Goal: Task Accomplishment & Management: Use online tool/utility

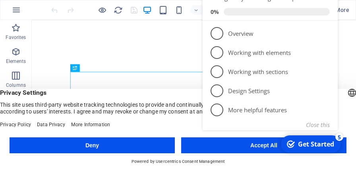
click div "checkmark Get Started 5 First Steps in the Editor Let's guide you through the t…"
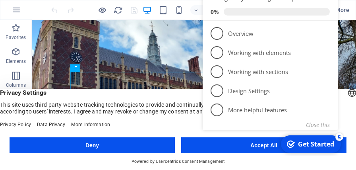
click div "checkmark Get Started 5 First Steps in the Editor Let's guide you through the t…"
click at [321, 144] on div "Get Started" at bounding box center [316, 144] width 36 height 9
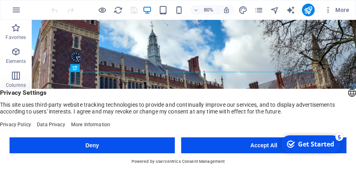
click at [273, 145] on button "Accept All" at bounding box center [263, 145] width 165 height 16
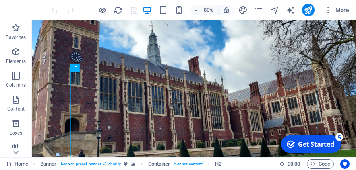
click at [315, 139] on div "checkmark Get Started 5" at bounding box center [311, 143] width 60 height 17
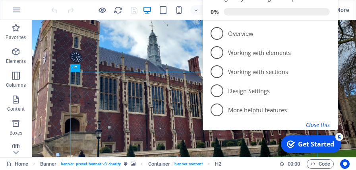
click at [328, 126] on button "Close this" at bounding box center [318, 125] width 24 height 8
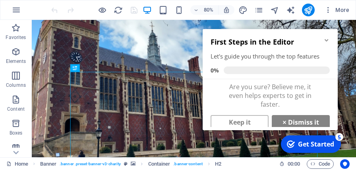
drag, startPoint x: 341, startPoint y: 83, endPoint x: 337, endPoint y: 93, distance: 10.2
click div "checkmark Get Started 5 First Steps in the Editor Let's guide you through the t…"
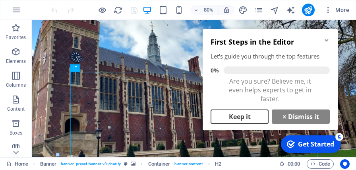
click at [258, 114] on link "Keep it" at bounding box center [240, 116] width 58 height 14
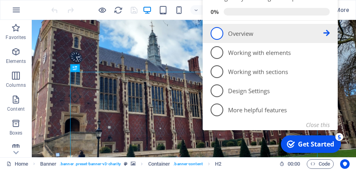
click at [219, 35] on span "1" at bounding box center [217, 33] width 13 height 13
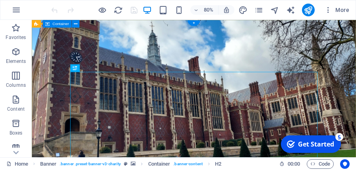
scroll to position [0, 0]
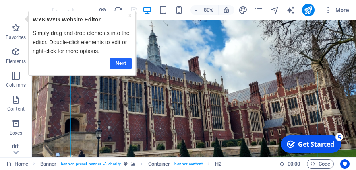
click at [119, 62] on link "Next" at bounding box center [120, 63] width 21 height 12
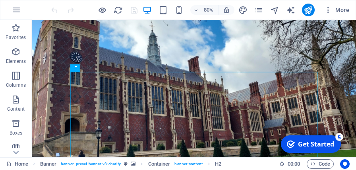
click at [321, 144] on div "Get Started" at bounding box center [316, 144] width 36 height 9
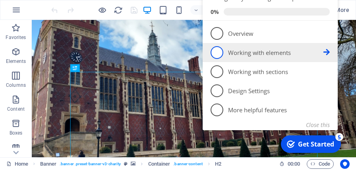
click at [219, 56] on span "2" at bounding box center [217, 52] width 13 height 13
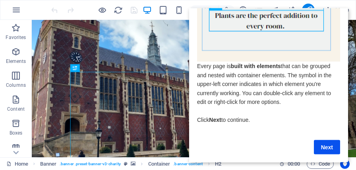
scroll to position [62, 0]
click at [334, 152] on link "Next" at bounding box center [327, 147] width 26 height 14
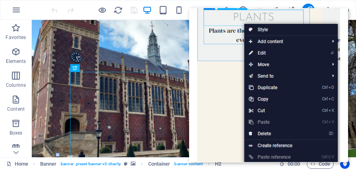
scroll to position [0, 0]
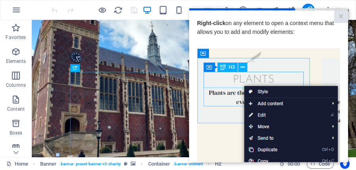
click at [326, 67] on img at bounding box center [268, 160] width 143 height 225
click at [316, 60] on img at bounding box center [268, 160] width 143 height 225
click at [235, 147] on img at bounding box center [268, 160] width 143 height 225
click at [221, 131] on img at bounding box center [268, 160] width 143 height 225
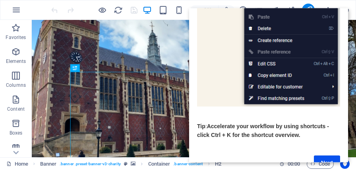
scroll to position [185, 0]
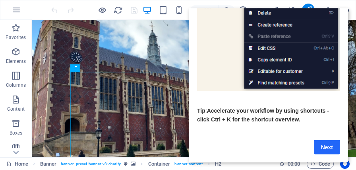
click at [332, 146] on link "Next" at bounding box center [327, 147] width 26 height 14
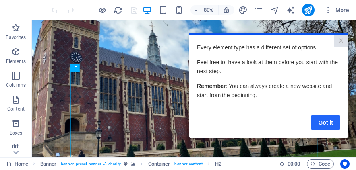
click at [328, 123] on link "Got it" at bounding box center [325, 122] width 29 height 14
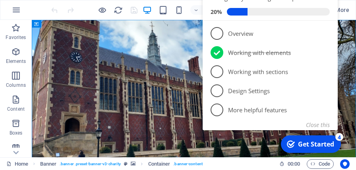
click at [318, 128] on div "First Steps in the Editor Let's guide you through the top features 20% 1 Overvi…" at bounding box center [270, 50] width 135 height 159
click at [319, 124] on button "Close this" at bounding box center [318, 125] width 24 height 8
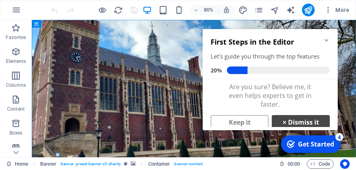
click at [318, 124] on link "× Dismiss it" at bounding box center [301, 122] width 58 height 14
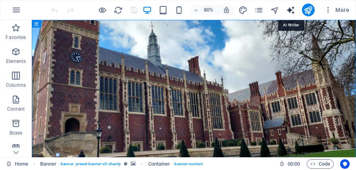
click at [292, 11] on icon "text_generator" at bounding box center [290, 10] width 9 height 9
select select "English"
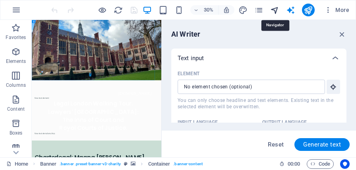
click at [277, 7] on icon "navigator" at bounding box center [274, 10] width 9 height 9
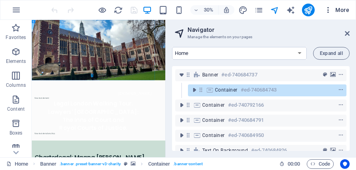
click at [344, 7] on span "More" at bounding box center [336, 10] width 25 height 8
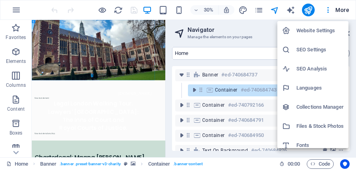
click at [303, 69] on h6 "SEO Analysis" at bounding box center [320, 69] width 47 height 10
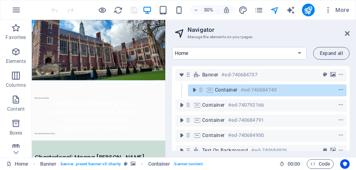
select select "[DOMAIN_NAME]"
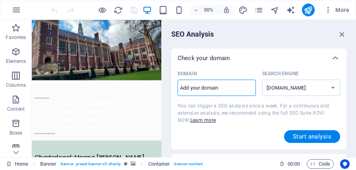
click at [197, 88] on input "Domain ​" at bounding box center [217, 88] width 78 height 13
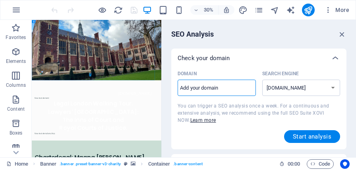
click at [197, 88] on input "Domain ​" at bounding box center [217, 88] width 78 height 13
type input "[DOMAIN_NAME]"
select select "[DOMAIN_NAME]"
type input "[DOMAIN_NAME]."
select select "[DOMAIN_NAME]"
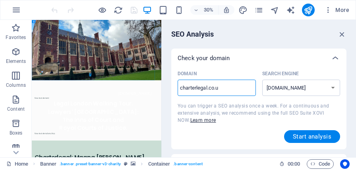
type input "[DOMAIN_NAME]"
select select "[DOMAIN_NAME]"
type input "[DOMAIN_NAME]"
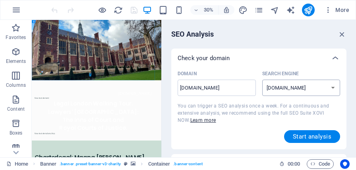
click at [262, 80] on select "[DOMAIN_NAME] [DOMAIN_NAME] [DOMAIN_NAME] [DOMAIN_NAME] [DOMAIN_NAME] [DOMAIN_N…" at bounding box center [301, 88] width 78 height 16
click option "[DOMAIN_NAME]" at bounding box center [0, 0] width 0 height 0
click at [308, 134] on span "Start analysis" at bounding box center [312, 136] width 39 height 6
select select "[DOMAIN_NAME]"
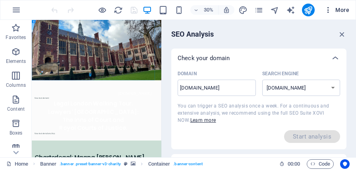
click at [340, 12] on span "More" at bounding box center [336, 10] width 25 height 8
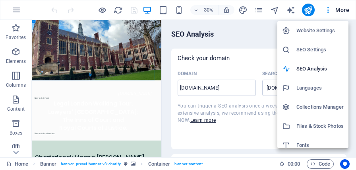
click at [321, 30] on h6 "Website Settings" at bounding box center [320, 31] width 47 height 10
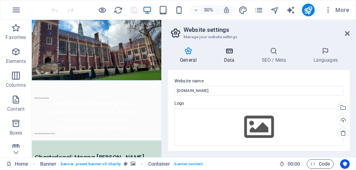
click at [232, 53] on icon at bounding box center [229, 51] width 35 height 8
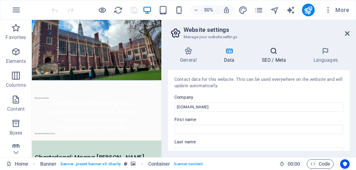
click at [277, 54] on icon at bounding box center [274, 51] width 49 height 8
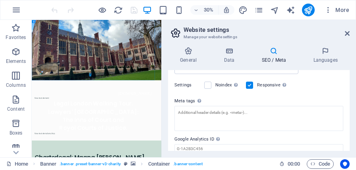
scroll to position [261, 0]
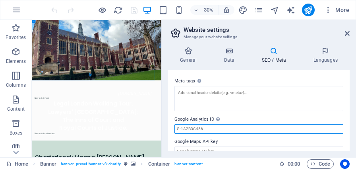
click at [213, 124] on input "Google Analytics ID Please only add the Google Analytics ID. We automatically i…" at bounding box center [259, 129] width 169 height 10
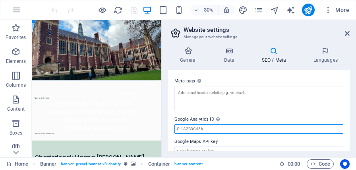
click at [213, 124] on input "Google Analytics ID Please only add the Google Analytics ID. We automatically i…" at bounding box center [259, 129] width 169 height 10
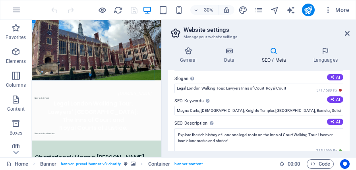
scroll to position [0, 0]
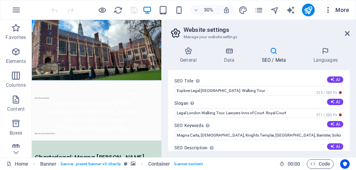
click at [344, 9] on span "More" at bounding box center [336, 10] width 25 height 8
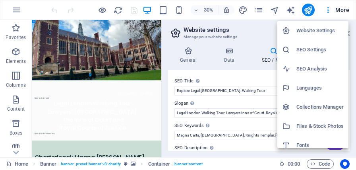
click at [309, 66] on h6 "SEO Analysis" at bounding box center [320, 69] width 47 height 10
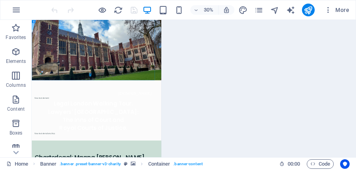
click at [309, 66] on ul "Website Settings SEO Settings SEO Analysis Languages Collections Manager Files …" at bounding box center [318, 80] width 53 height 118
select select "[DOMAIN_NAME]"
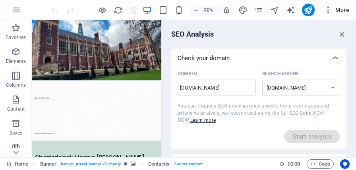
click at [345, 9] on span "More" at bounding box center [336, 10] width 25 height 8
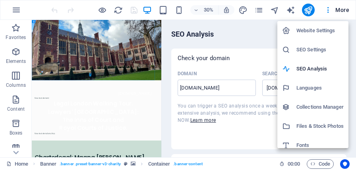
click at [312, 51] on h6 "SEO Settings" at bounding box center [320, 50] width 47 height 10
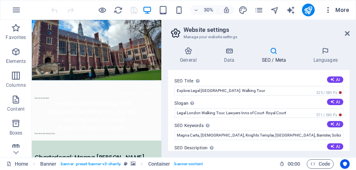
click at [340, 12] on span "More" at bounding box center [336, 10] width 25 height 8
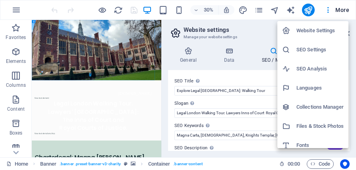
click at [316, 109] on h6 "Collections Manager" at bounding box center [320, 107] width 47 height 10
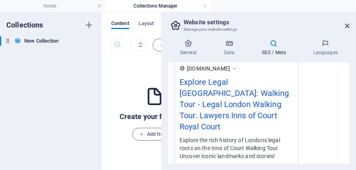
scroll to position [241, 0]
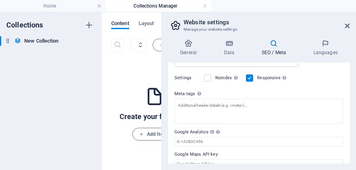
click at [273, 47] on icon at bounding box center [274, 43] width 49 height 8
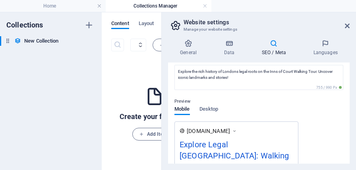
scroll to position [0, 0]
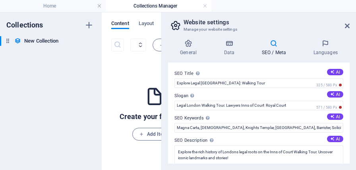
click at [22, 94] on div "Collections New Collection New Collection" at bounding box center [51, 90] width 102 height 157
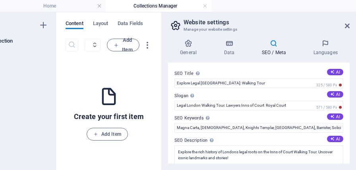
drag, startPoint x: 67, startPoint y: 76, endPoint x: 306, endPoint y: 30, distance: 243.8
click at [56, 30] on div "Collections New Collection New Collection" at bounding box center [5, 90] width 102 height 157
click at [347, 27] on icon at bounding box center [347, 26] width 5 height 6
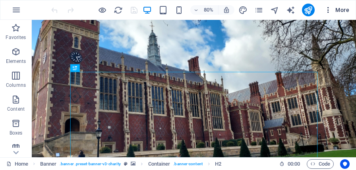
click at [346, 11] on span "More" at bounding box center [336, 10] width 25 height 8
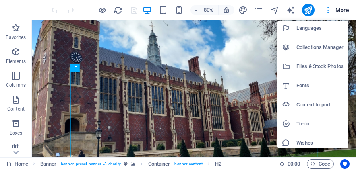
scroll to position [83, 0]
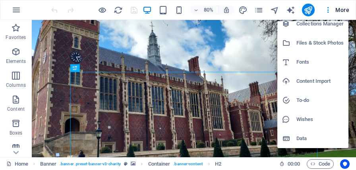
click at [295, 141] on div at bounding box center [289, 138] width 14 height 8
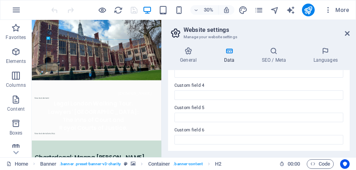
scroll to position [0, 0]
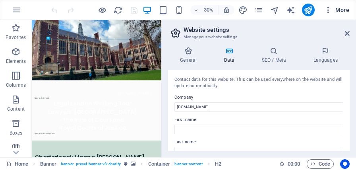
click at [342, 9] on span "More" at bounding box center [336, 10] width 25 height 8
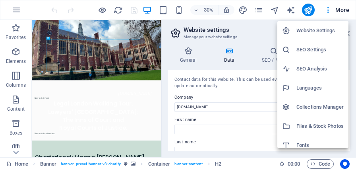
click at [313, 69] on h6 "SEO Analysis" at bounding box center [320, 69] width 47 height 10
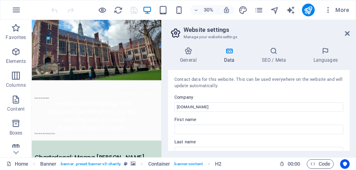
select select "[DOMAIN_NAME]"
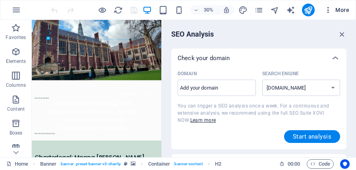
click at [342, 8] on span "More" at bounding box center [336, 10] width 25 height 8
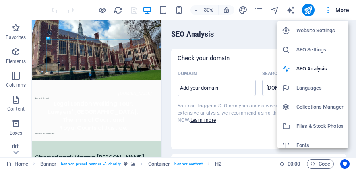
click at [303, 47] on h6 "SEO Settings" at bounding box center [320, 50] width 47 height 10
